Goal: Transaction & Acquisition: Download file/media

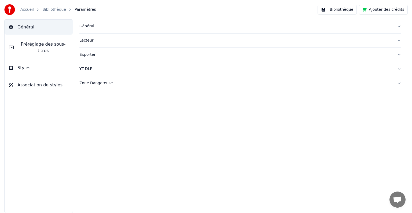
click at [374, 10] on button "Ajouter des crédits" at bounding box center [383, 10] width 49 height 10
click at [54, 48] on button "Préréglage des sous-titres" at bounding box center [39, 47] width 68 height 21
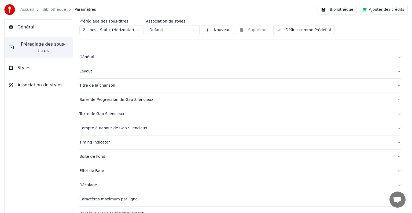
click at [47, 60] on button "Styles" at bounding box center [39, 67] width 68 height 15
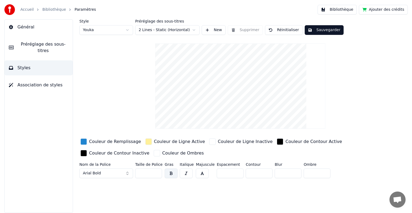
click at [51, 10] on link "Bibliothèque" at bounding box center [54, 9] width 24 height 5
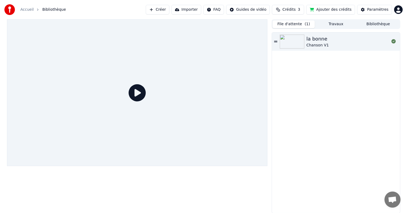
click at [196, 12] on button "Importer" at bounding box center [187, 10] width 30 height 10
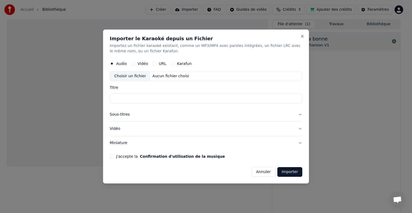
click at [133, 75] on div "Choisir un fichier" at bounding box center [130, 76] width 40 height 10
type input "**********"
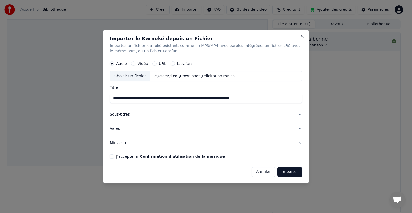
click at [187, 112] on button "Sous-titres" at bounding box center [206, 114] width 192 height 14
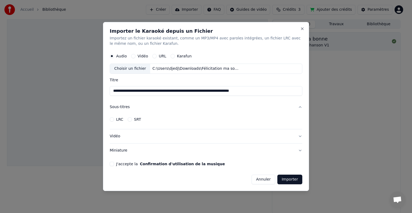
click at [146, 137] on button "Vidéo" at bounding box center [206, 136] width 192 height 14
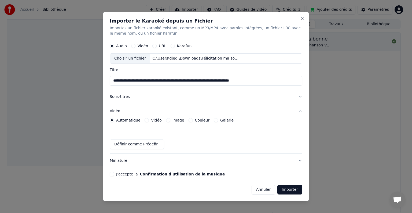
click at [195, 120] on label "Couleur" at bounding box center [202, 120] width 14 height 4
click at [192, 120] on button "Couleur" at bounding box center [190, 120] width 4 height 4
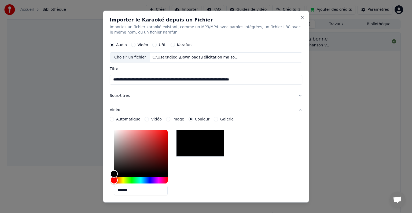
click at [167, 118] on button "Image" at bounding box center [168, 119] width 4 height 4
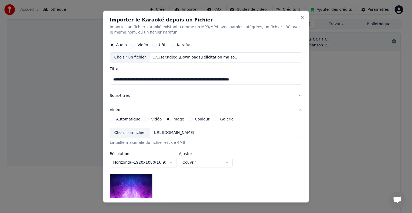
click at [139, 134] on div "Choisir un fichier" at bounding box center [130, 133] width 40 height 10
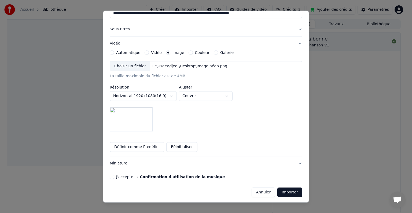
scroll to position [68, 0]
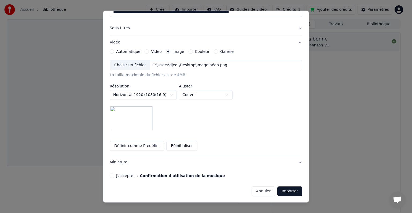
click at [110, 175] on button "J'accepte la Confirmation d'utilisation de la musique" at bounding box center [112, 175] width 4 height 4
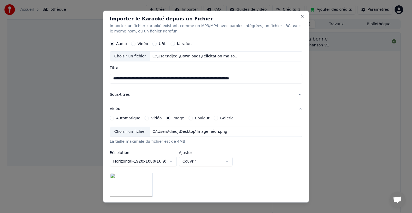
scroll to position [0, 0]
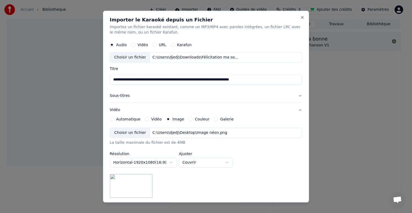
click at [146, 99] on button "Sous-titres" at bounding box center [206, 96] width 192 height 14
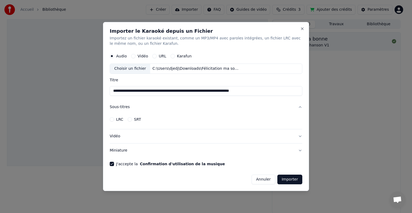
click at [147, 135] on button "Vidéo" at bounding box center [206, 136] width 192 height 14
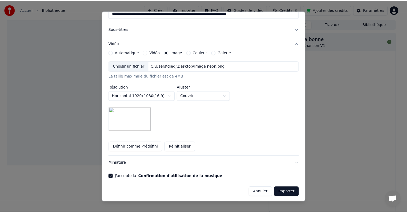
scroll to position [68, 0]
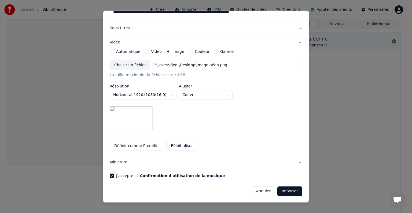
click at [262, 189] on button "Annuler" at bounding box center [263, 191] width 24 height 10
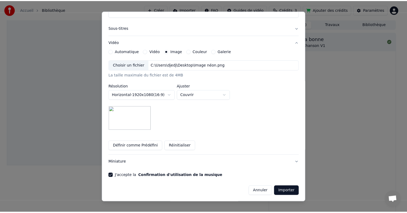
scroll to position [0, 0]
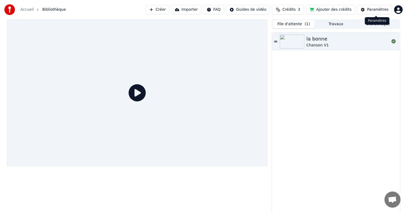
click at [398, 9] on html "Accueil Bibliothèque Créer Importer FAQ Guides de vidéo Crédits 3 Ajouter des c…" at bounding box center [203, 106] width 407 height 213
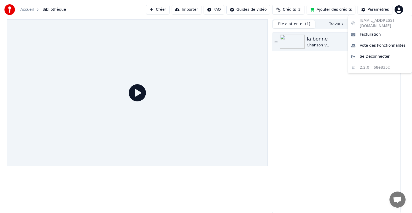
click at [20, 7] on html "Accueil Bibliothèque Créer Importer FAQ Guides de vidéo Crédits 3 Ajouter des c…" at bounding box center [206, 106] width 412 height 213
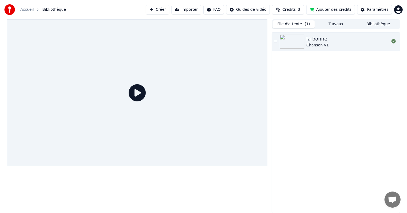
click at [26, 10] on link "Accueil" at bounding box center [26, 9] width 13 height 5
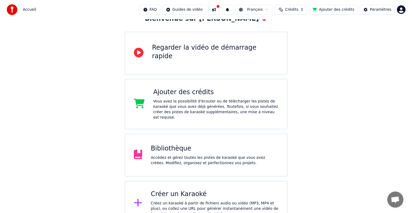
scroll to position [44, 0]
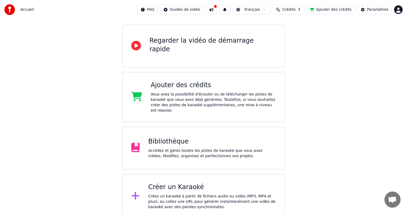
click at [189, 183] on div "Créer un Karaoké" at bounding box center [212, 187] width 128 height 9
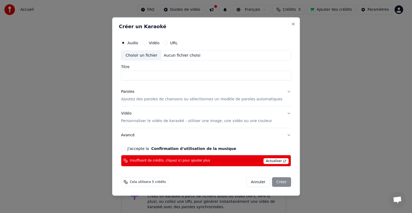
click at [125, 149] on button "J'accepte la Confirmation d'utilisation de la musique" at bounding box center [123, 148] width 4 height 4
click at [263, 161] on span "Actualiser" at bounding box center [275, 161] width 25 height 6
click at [214, 167] on div "Audio Vidéo URL Choisir un fichier Aucun fichier choisi Titre Paroles Ajoutez d…" at bounding box center [206, 101] width 174 height 133
click at [194, 160] on span "Insuffisant de crédits, cliquez ici pour ajouter plus" at bounding box center [170, 160] width 80 height 4
click at [291, 25] on button "Close" at bounding box center [293, 24] width 4 height 4
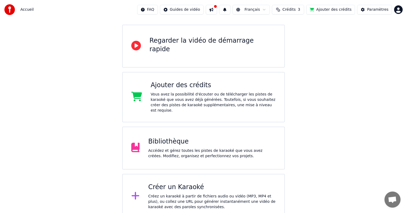
click at [155, 183] on div "Créer un Karaoké" at bounding box center [212, 187] width 128 height 9
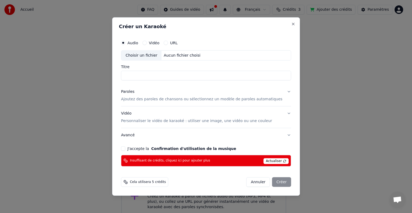
click at [264, 161] on span "Actualiser" at bounding box center [275, 161] width 25 height 6
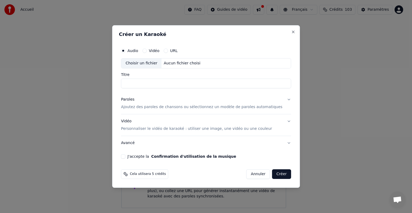
click at [156, 64] on div "Choisir un fichier" at bounding box center [141, 63] width 40 height 10
type input "**********"
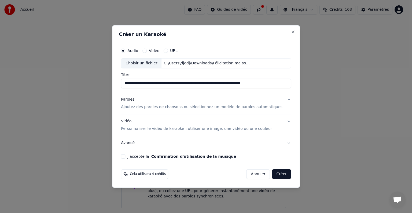
click at [243, 103] on div "Paroles Ajoutez des paroles de chansons ou sélectionnez un modèle de paroles au…" at bounding box center [201, 103] width 161 height 13
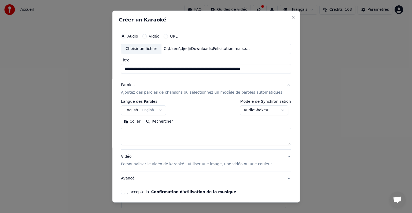
click at [139, 110] on body "**********" at bounding box center [203, 104] width 407 height 208
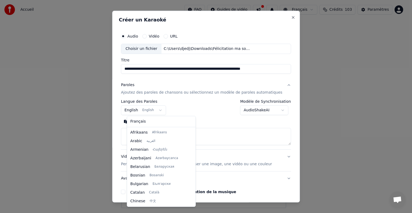
scroll to position [43, 0]
select select "**"
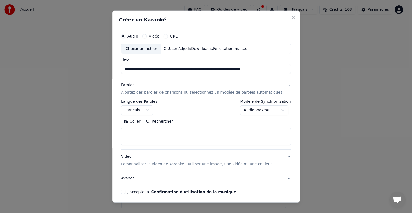
click at [250, 108] on body "**********" at bounding box center [203, 104] width 407 height 208
click at [180, 132] on textarea at bounding box center [206, 136] width 170 height 17
paste textarea "**********"
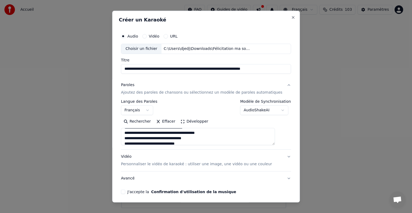
drag, startPoint x: 177, startPoint y: 138, endPoint x: 164, endPoint y: 137, distance: 13.4
click at [164, 137] on textarea at bounding box center [198, 136] width 154 height 17
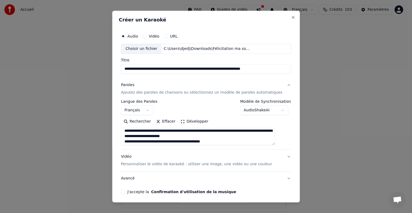
scroll to position [180, 0]
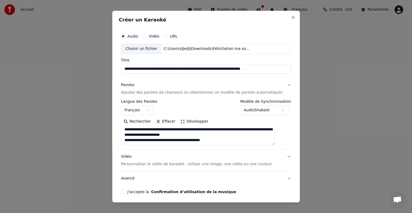
type textarea "**********"
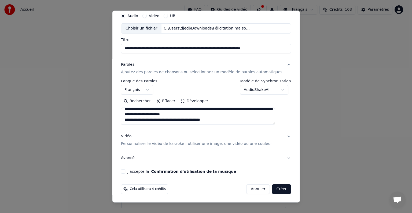
click at [220, 145] on p "Personnaliser le vidéo de karaoké : utiliser une image, une vidéo ou une couleur" at bounding box center [196, 143] width 151 height 5
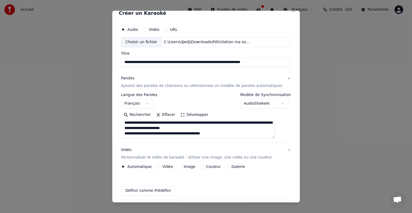
scroll to position [6, 0]
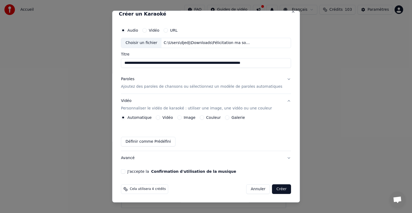
click at [187, 116] on label "Image" at bounding box center [190, 118] width 12 height 4
click at [181, 116] on button "Image" at bounding box center [179, 117] width 4 height 4
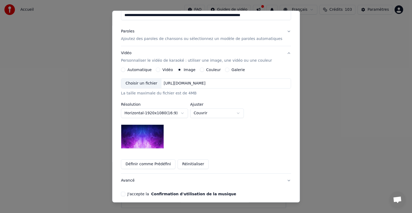
scroll to position [76, 0]
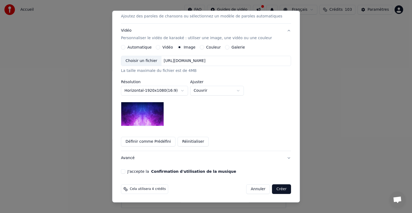
click at [153, 57] on div "Choisir un fichier" at bounding box center [141, 61] width 40 height 10
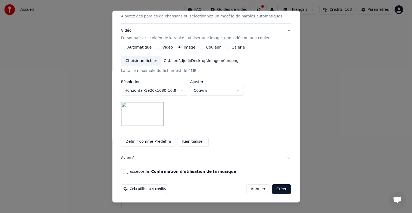
click at [143, 158] on button "Avancé" at bounding box center [206, 158] width 170 height 14
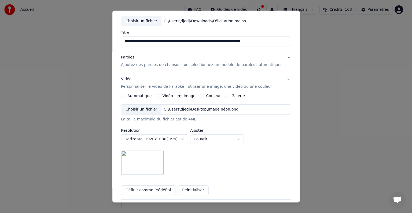
scroll to position [0, 0]
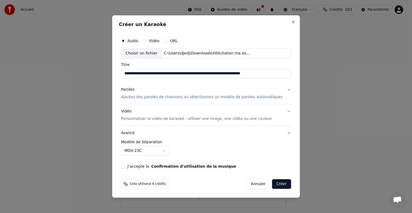
click at [133, 166] on div "J'accepte la Confirmation d'utilisation de la musique" at bounding box center [206, 166] width 170 height 4
click at [125, 165] on button "J'accepte la Confirmation d'utilisation de la musique" at bounding box center [123, 166] width 4 height 4
click at [273, 184] on button "Créer" at bounding box center [281, 184] width 19 height 10
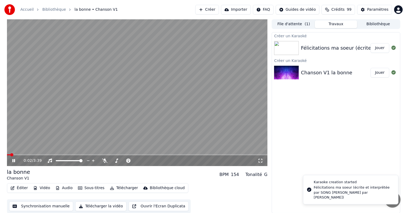
click at [13, 161] on icon at bounding box center [17, 160] width 13 height 4
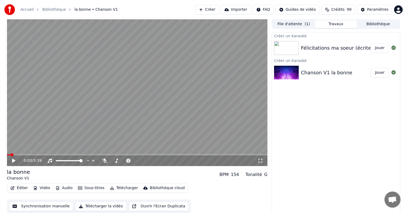
click at [317, 50] on div "Félicitations ma soeur (écrite et interprêtée par SONG [PERSON_NAME] par [PERSO…" at bounding box center [413, 48] width 225 height 8
click at [333, 46] on div "Félicitations ma soeur (écrite et interprêtée par SONG [PERSON_NAME] par [PERSO…" at bounding box center [413, 48] width 225 height 8
click at [377, 48] on button "Jouer" at bounding box center [380, 48] width 19 height 10
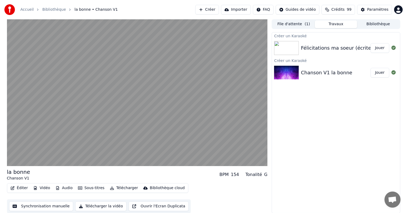
click at [327, 49] on div "Félicitations ma soeur (écrite et interprêtée par SONG [PERSON_NAME] par [PERSO…" at bounding box center [413, 48] width 225 height 8
click at [342, 25] on button "Travaux" at bounding box center [336, 24] width 42 height 8
click at [369, 24] on button "Bibliothèque" at bounding box center [378, 24] width 42 height 8
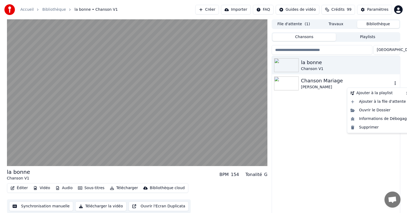
click at [396, 81] on icon "button" at bounding box center [395, 83] width 5 height 4
click at [381, 128] on div "Supprimer" at bounding box center [379, 127] width 63 height 9
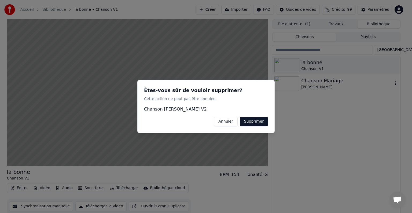
click at [257, 120] on button "Supprimer" at bounding box center [254, 122] width 28 height 10
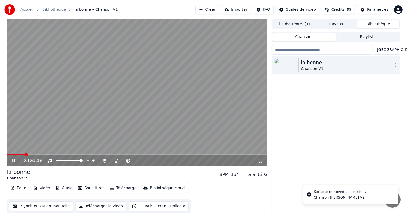
click at [395, 65] on icon "button" at bounding box center [395, 65] width 5 height 4
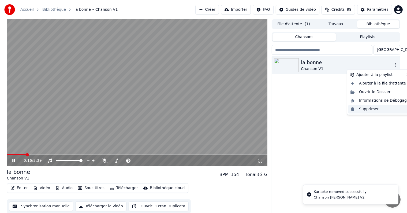
click at [371, 109] on div "Supprimer" at bounding box center [379, 109] width 63 height 9
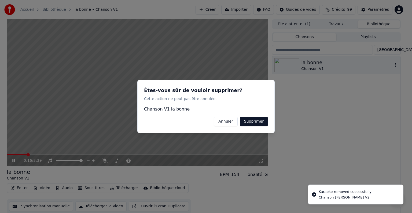
click at [264, 122] on button "Supprimer" at bounding box center [254, 122] width 28 height 10
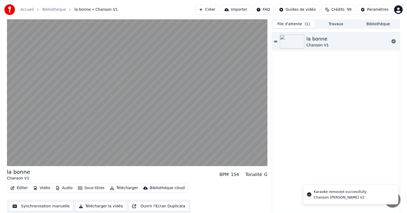
click at [301, 24] on button "File d'attente ( 1 )" at bounding box center [294, 24] width 42 height 8
click at [324, 45] on div "Chanson V1" at bounding box center [318, 45] width 23 height 5
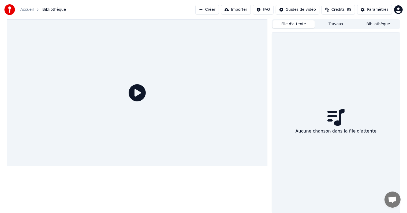
click at [333, 23] on button "Travaux" at bounding box center [336, 24] width 42 height 8
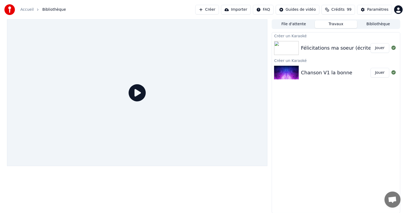
click at [380, 48] on button "Jouer" at bounding box center [380, 48] width 19 height 10
click at [393, 46] on icon at bounding box center [394, 48] width 4 height 4
click at [394, 48] on icon at bounding box center [394, 48] width 4 height 4
click at [297, 36] on div "Créer un Karaoké" at bounding box center [336, 35] width 128 height 6
click at [297, 35] on div "Créer un Karaoké" at bounding box center [336, 35] width 128 height 6
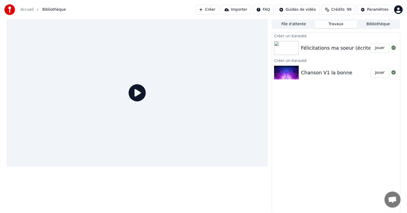
click at [311, 40] on div "Félicitations ma soeur (écrite et interprêtée par SONG [PERSON_NAME] par [PERSO…" at bounding box center [336, 48] width 128 height 18
click at [306, 49] on div "Félicitations ma soeur (écrite et interprêtée par SONG [PERSON_NAME] par [PERSO…" at bounding box center [413, 48] width 225 height 8
click at [310, 68] on div "Chanson V1 la bonne Jouer" at bounding box center [336, 73] width 128 height 18
click at [320, 74] on div "Chanson V1 la bonne" at bounding box center [326, 73] width 51 height 8
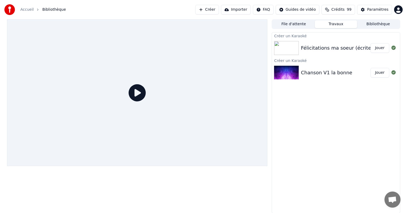
click at [320, 73] on div "Chanson V1 la bonne" at bounding box center [326, 73] width 51 height 8
click at [378, 27] on button "Bibliothèque" at bounding box center [378, 24] width 42 height 8
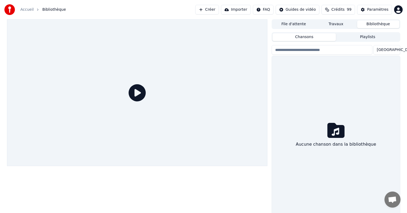
click at [312, 23] on button "File d'attente" at bounding box center [294, 24] width 42 height 8
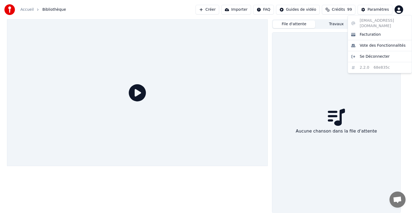
click at [397, 8] on html "Accueil Bibliothèque Créer Importer FAQ Guides de vidéo Crédits 99 Paramètres F…" at bounding box center [206, 106] width 412 height 213
click at [323, 35] on html "Accueil Bibliothèque Créer Importer FAQ Guides de vidéo Crédits 99 Paramètres F…" at bounding box center [206, 106] width 412 height 213
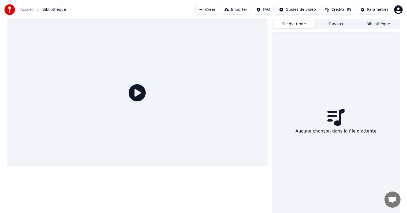
click at [26, 10] on link "Accueil" at bounding box center [26, 9] width 13 height 5
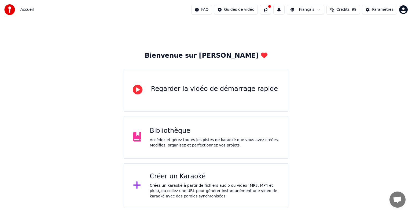
click at [159, 186] on div "Créez un karaoké à partir de fichiers audio ou vidéo (MP3, MP4 et plus), ou col…" at bounding box center [214, 191] width 129 height 16
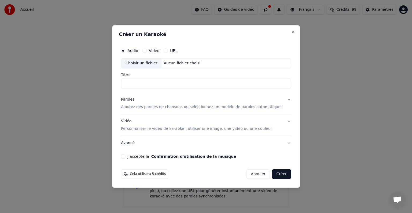
click at [162, 80] on input "Titre" at bounding box center [206, 84] width 170 height 10
click at [186, 86] on input "Titre" at bounding box center [206, 84] width 170 height 10
click at [146, 65] on div "Choisir un fichier" at bounding box center [141, 63] width 40 height 10
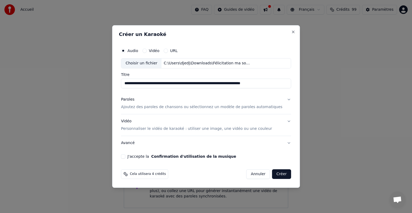
drag, startPoint x: 171, startPoint y: 84, endPoint x: 203, endPoint y: 84, distance: 31.9
click at [203, 84] on input "**********" at bounding box center [206, 84] width 170 height 10
click at [198, 84] on input "**********" at bounding box center [206, 84] width 170 height 10
click at [204, 85] on input "**********" at bounding box center [206, 84] width 170 height 10
click at [198, 84] on input "**********" at bounding box center [206, 84] width 170 height 10
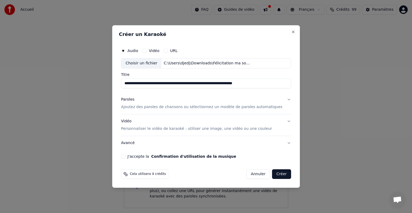
click at [202, 83] on input "**********" at bounding box center [206, 84] width 170 height 10
type input "**********"
click at [255, 102] on div "Paroles Ajoutez des paroles de chansons ou sélectionnez un modèle de paroles au…" at bounding box center [201, 103] width 161 height 13
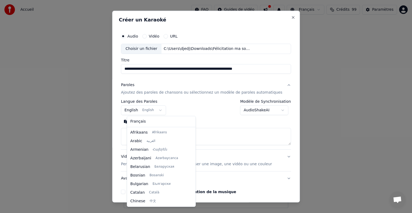
click at [158, 110] on body "**********" at bounding box center [206, 104] width 412 height 208
select select "**"
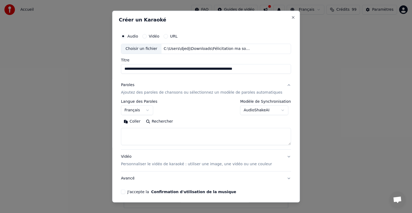
click at [175, 133] on textarea at bounding box center [206, 136] width 170 height 17
paste textarea "**********"
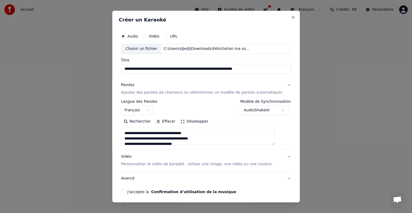
scroll to position [127, 0]
click at [192, 124] on button "Développer" at bounding box center [194, 121] width 33 height 9
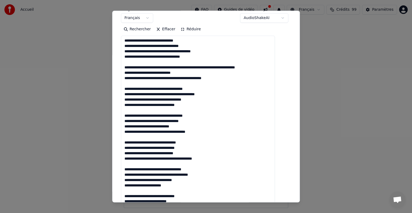
scroll to position [134, 0]
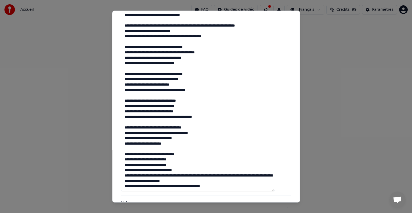
drag, startPoint x: 177, startPoint y: 57, endPoint x: 165, endPoint y: 58, distance: 12.6
click at [165, 58] on textarea at bounding box center [198, 92] width 154 height 197
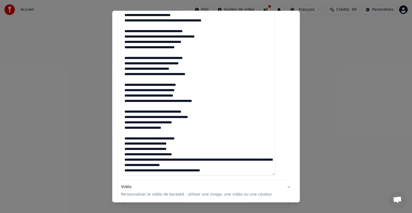
scroll to position [201, 0]
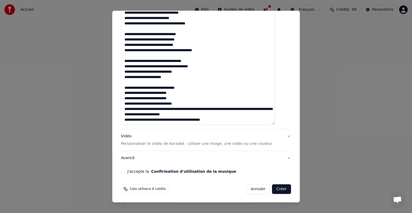
type textarea "**********"
click at [205, 145] on p "Personnaliser le vidéo de karaoké : utiliser une image, une vidéo ou une couleur" at bounding box center [196, 143] width 151 height 5
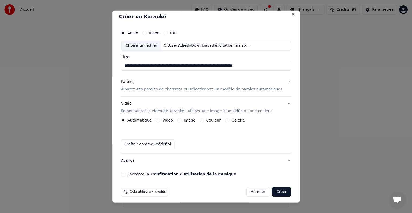
scroll to position [0, 0]
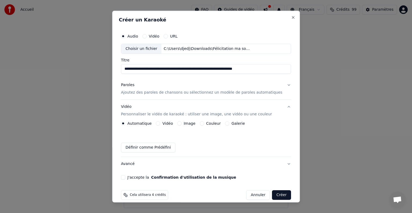
click at [213, 92] on p "Ajoutez des paroles de chansons ou sélectionnez un modèle de paroles automatiqu…" at bounding box center [201, 92] width 161 height 5
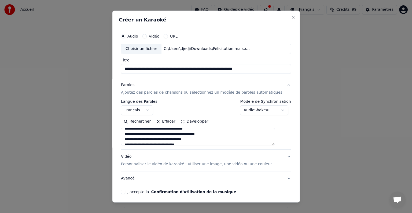
scroll to position [52, 0]
click at [201, 158] on div "Vidéo Personnaliser le vidéo de karaoké : utiliser une image, une vidéo ou une …" at bounding box center [196, 160] width 151 height 13
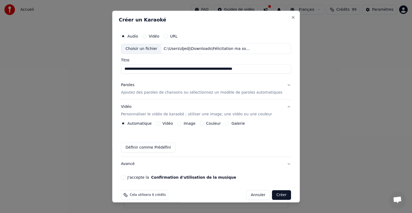
click at [190, 123] on label "Image" at bounding box center [190, 123] width 12 height 4
click at [181, 123] on button "Image" at bounding box center [179, 123] width 4 height 4
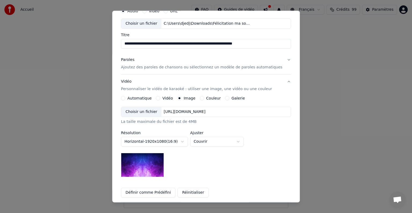
scroll to position [27, 0]
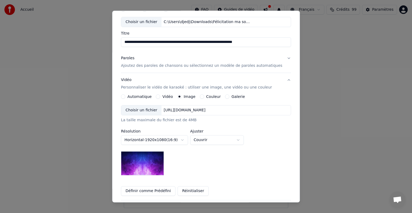
click at [152, 112] on div "Choisir un fichier" at bounding box center [141, 110] width 40 height 10
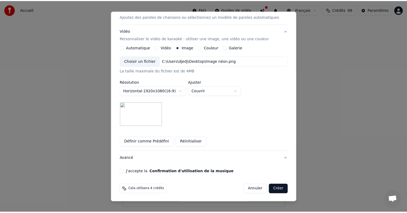
scroll to position [76, 0]
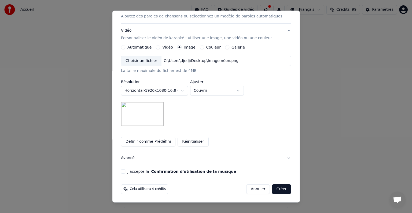
click at [132, 171] on div "J'accepte la Confirmation d'utilisation de la musique" at bounding box center [206, 171] width 170 height 4
click at [125, 171] on button "J'accepte la Confirmation d'utilisation de la musique" at bounding box center [123, 171] width 4 height 4
click at [275, 190] on button "Créer" at bounding box center [281, 189] width 19 height 10
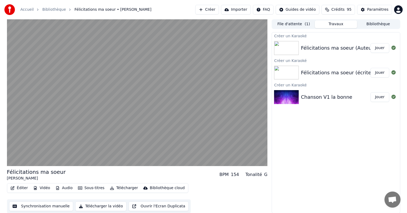
scroll to position [0, 0]
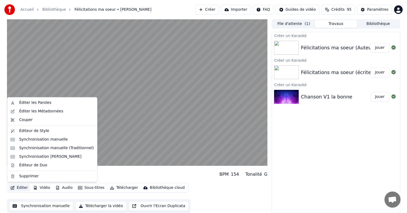
click at [21, 188] on button "Éditer" at bounding box center [19, 188] width 22 height 8
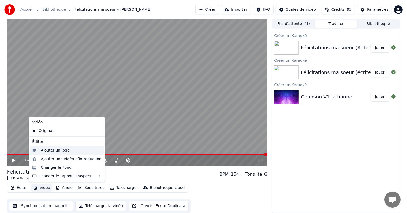
click at [64, 152] on div "Ajouter un logo" at bounding box center [55, 150] width 29 height 5
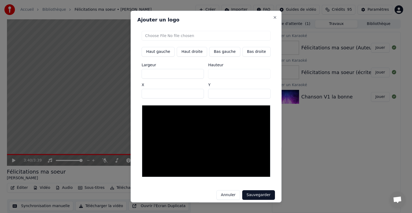
click at [223, 190] on button "Annuler" at bounding box center [228, 195] width 24 height 10
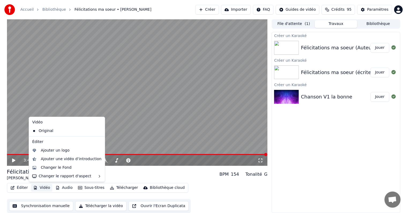
click at [42, 189] on button "Vidéo" at bounding box center [41, 188] width 21 height 8
click at [60, 168] on div "Changer le Fond" at bounding box center [56, 167] width 31 height 5
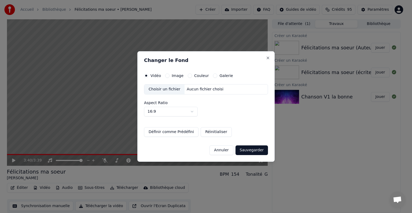
click at [172, 75] on label "Image" at bounding box center [178, 76] width 12 height 4
click at [169, 75] on button "Image" at bounding box center [167, 75] width 4 height 4
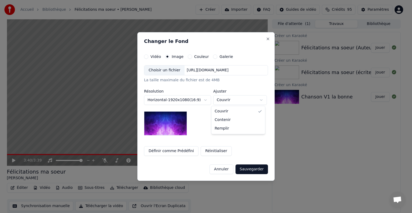
click at [232, 102] on body "**********" at bounding box center [203, 106] width 407 height 213
select select "*******"
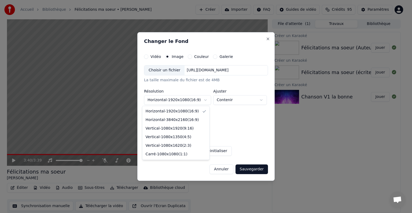
click at [177, 102] on body "**********" at bounding box center [203, 106] width 407 height 213
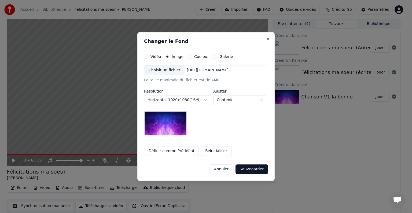
click at [179, 101] on body "**********" at bounding box center [203, 106] width 407 height 213
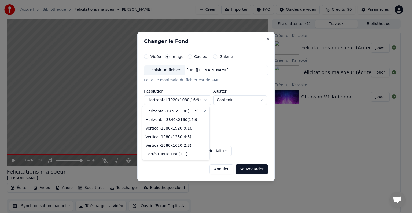
click at [179, 101] on body "**********" at bounding box center [203, 106] width 407 height 213
select select "*********"
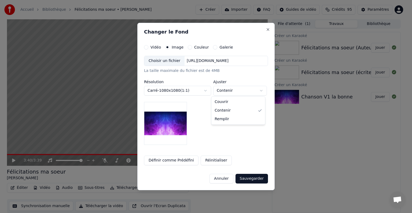
click at [228, 88] on body "**********" at bounding box center [203, 106] width 407 height 213
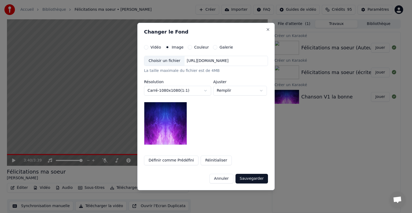
click at [228, 91] on body "**********" at bounding box center [203, 106] width 407 height 213
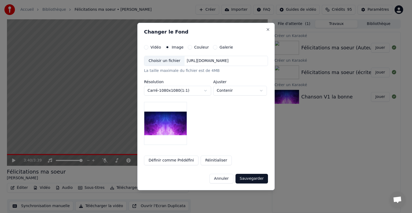
click at [228, 90] on body "**********" at bounding box center [203, 106] width 407 height 213
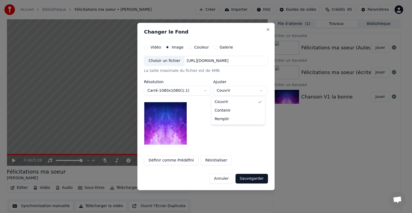
click at [229, 91] on body "**********" at bounding box center [203, 106] width 407 height 213
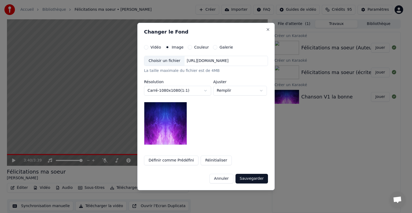
click at [228, 90] on body "**********" at bounding box center [203, 106] width 407 height 213
select select "*******"
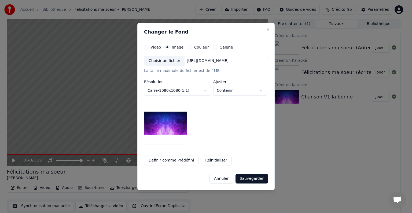
click at [166, 62] on div "Choisir un fichier" at bounding box center [164, 61] width 40 height 10
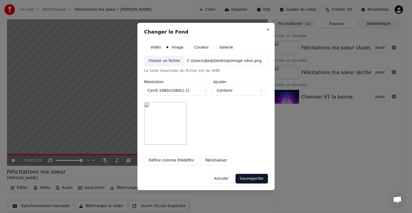
click at [247, 180] on button "Sauvegarder" at bounding box center [251, 179] width 32 height 10
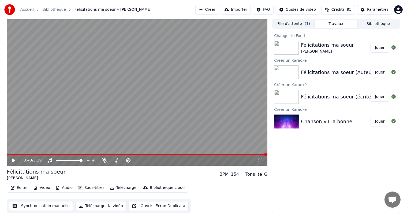
click at [374, 47] on button "Jouer" at bounding box center [380, 48] width 19 height 10
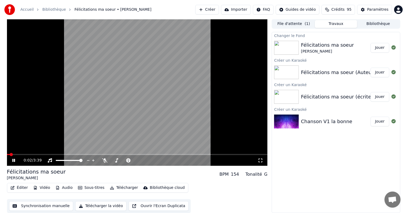
click at [46, 154] on span at bounding box center [137, 154] width 261 height 1
click at [49, 154] on span at bounding box center [36, 154] width 59 height 1
click at [37, 154] on span at bounding box center [28, 154] width 43 height 1
click at [24, 153] on video at bounding box center [137, 92] width 261 height 147
click at [23, 153] on video at bounding box center [137, 92] width 261 height 147
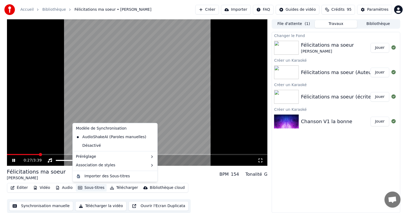
click at [81, 188] on button "Sous-titres" at bounding box center [91, 188] width 31 height 8
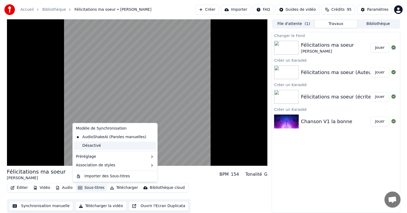
click at [98, 147] on div "Désactivé" at bounding box center [115, 145] width 83 height 9
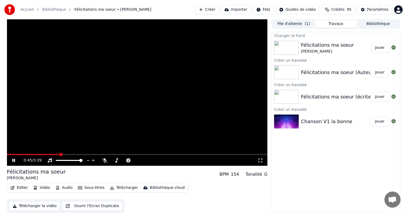
click at [60, 154] on span at bounding box center [137, 154] width 261 height 1
click at [38, 153] on video at bounding box center [137, 92] width 261 height 147
click at [30, 154] on span at bounding box center [34, 154] width 54 height 1
click at [16, 158] on icon at bounding box center [17, 160] width 13 height 4
click at [50, 155] on div "0:20 / 3:39" at bounding box center [137, 160] width 261 height 11
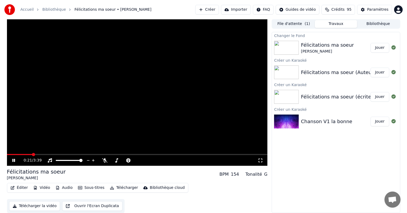
click at [71, 153] on video at bounding box center [137, 92] width 261 height 147
click at [77, 155] on div "0:21 / 3:39" at bounding box center [137, 160] width 261 height 11
click at [78, 154] on span at bounding box center [137, 154] width 261 height 1
click at [17, 160] on icon at bounding box center [17, 160] width 13 height 4
click at [84, 185] on button "Sous-titres" at bounding box center [91, 188] width 31 height 8
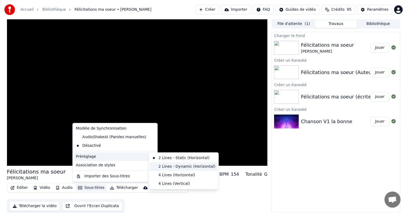
click at [180, 167] on div "2 Lines - Dynamic (Horizontal)" at bounding box center [184, 166] width 68 height 9
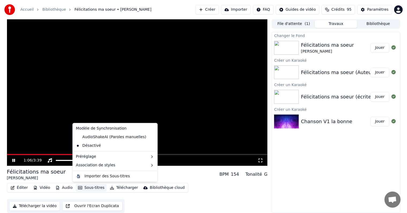
click at [93, 187] on button "Sous-titres" at bounding box center [91, 188] width 31 height 8
click at [102, 138] on div "AudioShakeAI (Paroles manuelles)" at bounding box center [111, 137] width 75 height 9
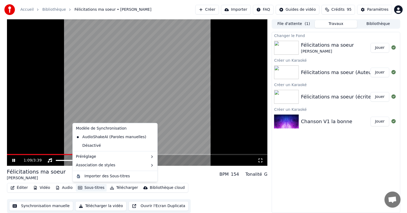
click at [92, 188] on button "Sous-titres" at bounding box center [91, 188] width 31 height 8
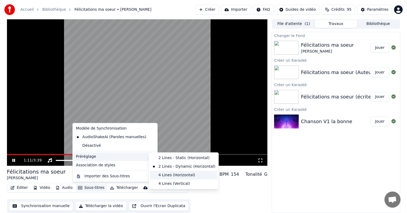
click at [177, 177] on div "4 Lines (Horizontal)" at bounding box center [184, 175] width 68 height 9
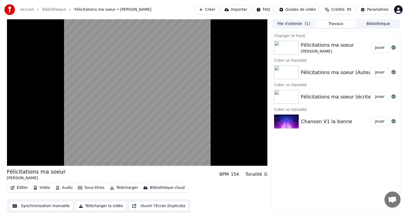
click at [95, 188] on button "Sous-titres" at bounding box center [91, 188] width 31 height 8
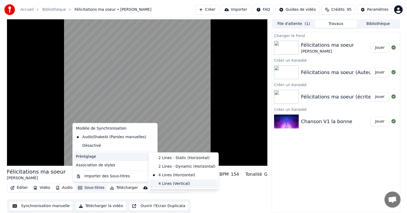
click at [169, 183] on div "4 Lines (Vertical)" at bounding box center [184, 183] width 68 height 9
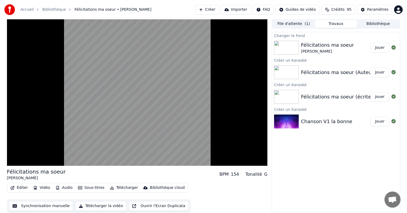
click at [82, 186] on button "Sous-titres" at bounding box center [91, 188] width 31 height 8
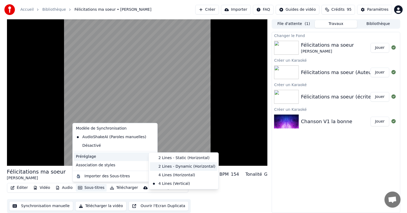
click at [180, 166] on div "2 Lines - Dynamic (Horizontal)" at bounding box center [184, 166] width 68 height 9
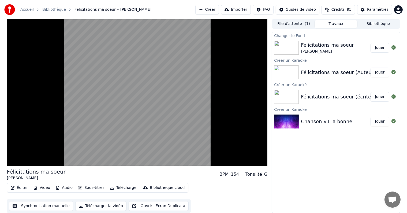
click at [94, 186] on button "Sous-titres" at bounding box center [91, 188] width 31 height 8
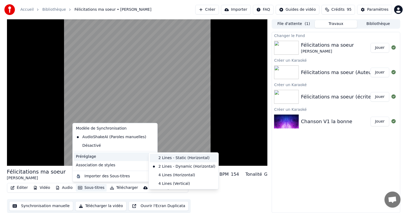
click at [160, 158] on div "2 Lines - Static (Horizontal)" at bounding box center [184, 158] width 68 height 9
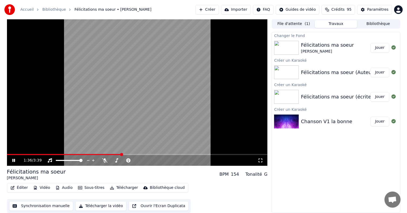
click at [64, 188] on button "Audio" at bounding box center [63, 188] width 21 height 8
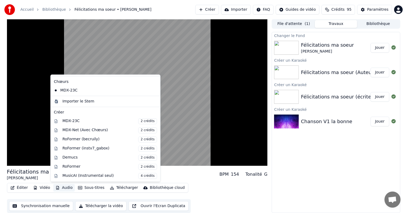
scroll to position [53, 0]
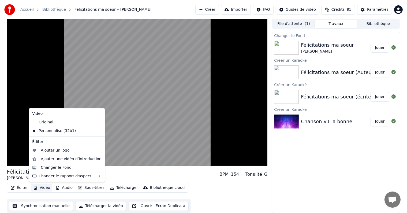
click at [36, 187] on icon "button" at bounding box center [35, 188] width 4 height 4
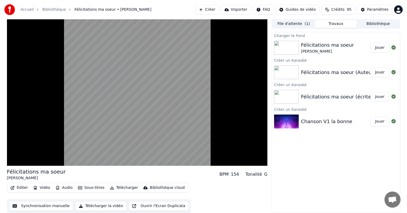
click at [38, 188] on button "Vidéo" at bounding box center [41, 188] width 21 height 8
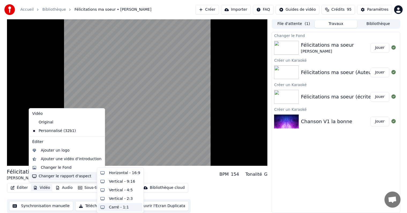
click at [110, 205] on div "Carré - 1:1" at bounding box center [119, 207] width 20 height 5
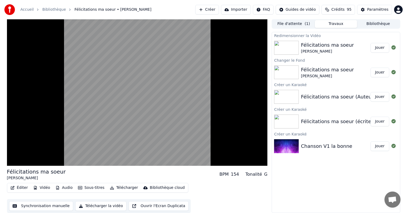
click at [47, 187] on button "Vidéo" at bounding box center [41, 188] width 21 height 8
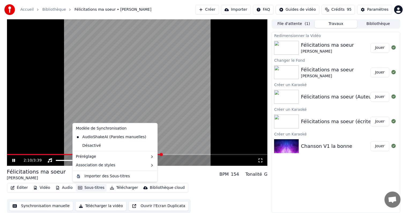
click at [194, 165] on div "2:10 / 3:39" at bounding box center [137, 160] width 261 height 11
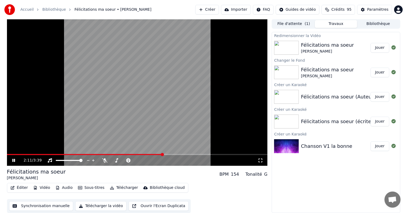
click at [149, 128] on video at bounding box center [137, 92] width 261 height 147
click at [24, 187] on button "Éditer" at bounding box center [19, 188] width 22 height 8
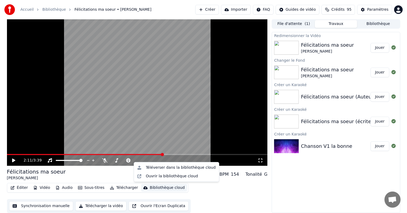
click at [329, 42] on div "Félicitations ma soeur" at bounding box center [327, 45] width 53 height 8
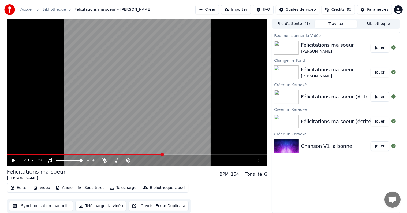
click at [119, 186] on button "Télécharger" at bounding box center [124, 188] width 32 height 8
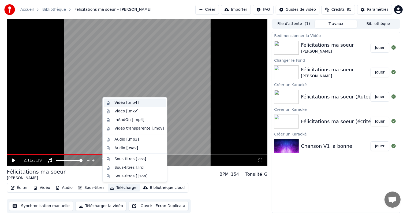
click at [132, 103] on div "Vidéo [.mp4]" at bounding box center [126, 102] width 24 height 5
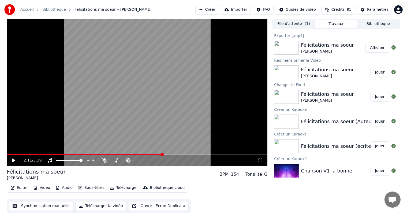
click at [373, 48] on button "Afficher" at bounding box center [378, 48] width 24 height 10
click at [385, 9] on div "Paramètres" at bounding box center [377, 9] width 21 height 5
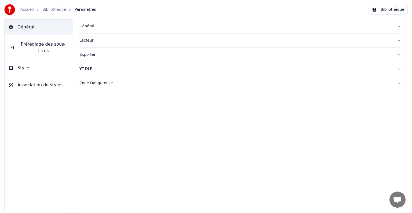
click at [56, 11] on link "Bibliothèque" at bounding box center [54, 9] width 24 height 5
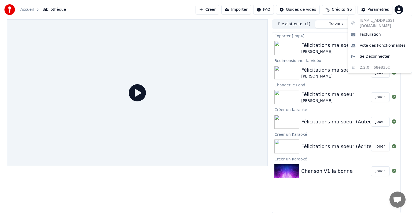
click at [402, 8] on html "Accueil Bibliothèque Créer Importer FAQ Guides de vidéo Crédits 95 Paramètres F…" at bounding box center [206, 106] width 412 height 213
click at [380, 30] on div "Facturation" at bounding box center [380, 34] width 62 height 9
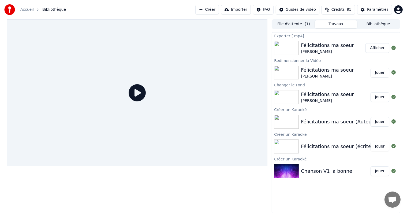
click at [380, 48] on button "Afficher" at bounding box center [378, 48] width 24 height 10
click at [380, 74] on button "Jouer" at bounding box center [380, 73] width 19 height 10
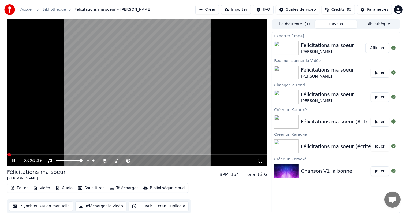
scroll to position [0, 0]
click at [90, 189] on button "Sous-titres" at bounding box center [91, 188] width 31 height 8
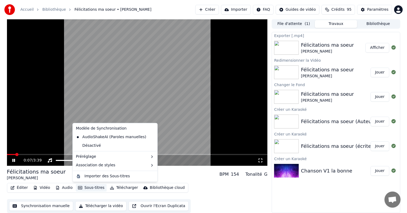
click at [194, 180] on div "Félicitations ma soeur [PERSON_NAME] BPM 154 Tonalité G" at bounding box center [137, 174] width 261 height 13
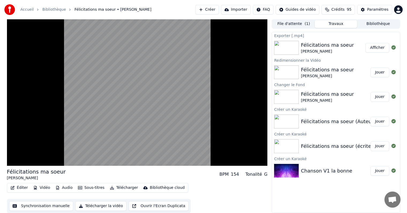
click at [113, 188] on button "Télécharger" at bounding box center [124, 188] width 32 height 8
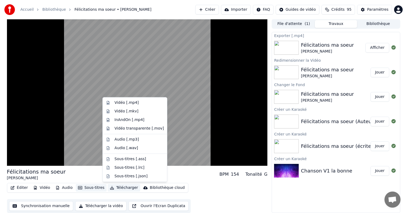
click at [93, 187] on button "Sous-titres" at bounding box center [91, 188] width 31 height 8
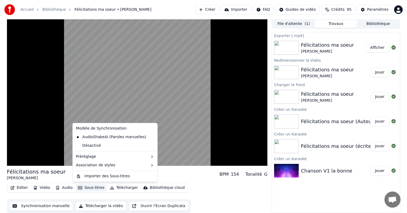
click at [92, 187] on button "Sous-titres" at bounding box center [91, 188] width 31 height 8
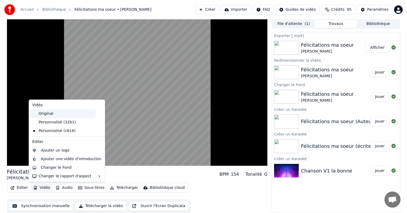
click at [64, 115] on div "Original" at bounding box center [63, 113] width 66 height 9
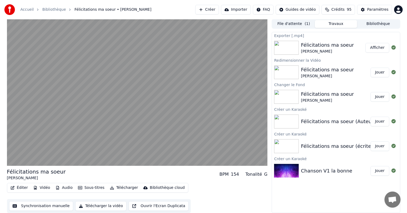
click at [125, 187] on button "Télécharger" at bounding box center [124, 188] width 32 height 8
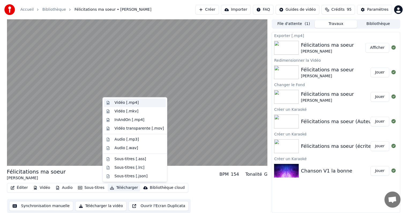
click at [138, 104] on div "Vidéo [.mp4]" at bounding box center [138, 102] width 49 height 5
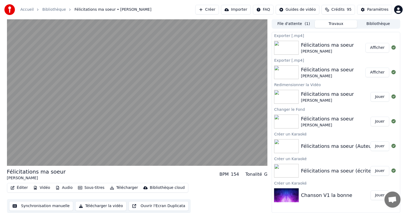
click at [381, 47] on button "Afficher" at bounding box center [378, 48] width 24 height 10
